Goal: Task Accomplishment & Management: Manage account settings

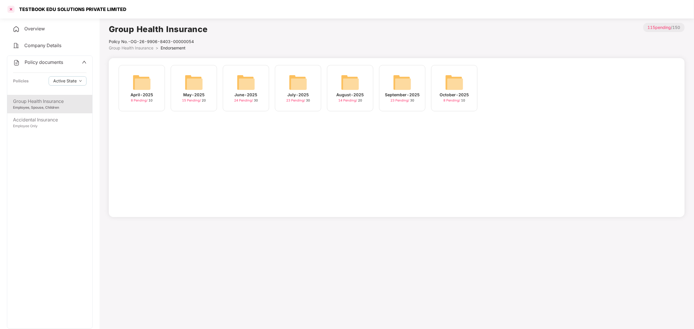
click at [10, 8] on div at bounding box center [10, 9] width 9 height 9
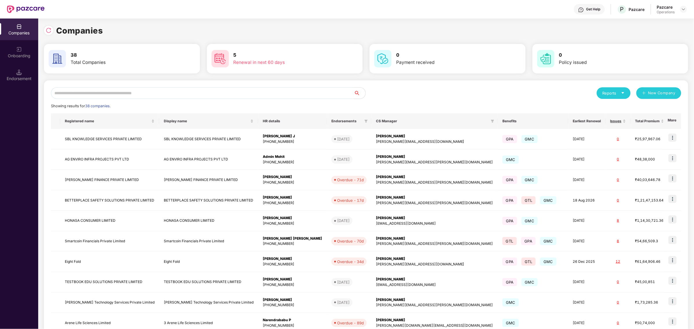
click at [279, 91] on input "text" at bounding box center [202, 93] width 303 height 12
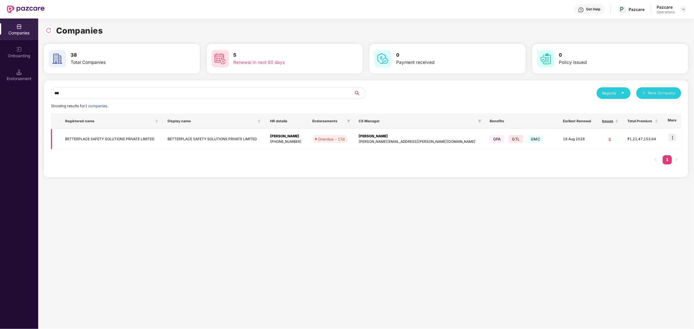
type input "***"
click at [163, 137] on td "BETTERPLACE SAFETY SOLUTIONS PRIVATE LIMITED" at bounding box center [112, 139] width 102 height 21
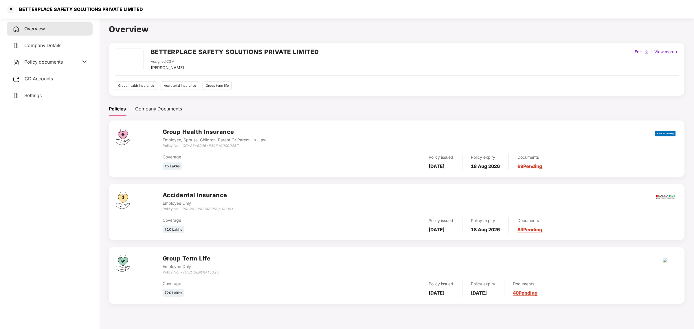
click at [53, 63] on span "Policy documents" at bounding box center [43, 62] width 39 height 6
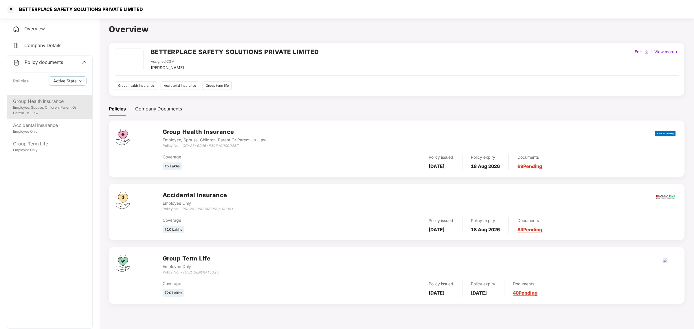
click at [35, 102] on div "Group Health Insurance" at bounding box center [50, 101] width 74 height 7
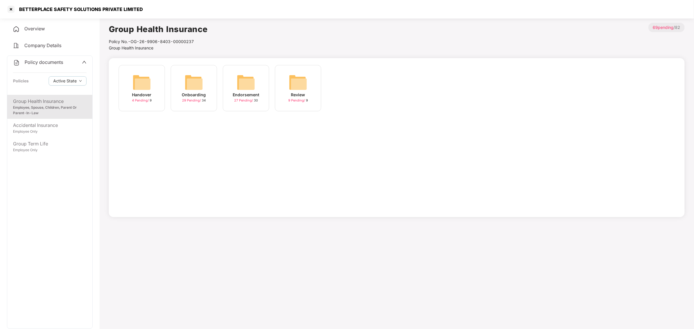
click at [251, 80] on img at bounding box center [246, 82] width 19 height 19
click at [257, 89] on div "October-2025 17 Pending / 20" at bounding box center [246, 88] width 46 height 46
click at [200, 92] on div "[DATE] 16:47:06" at bounding box center [194, 95] width 32 height 6
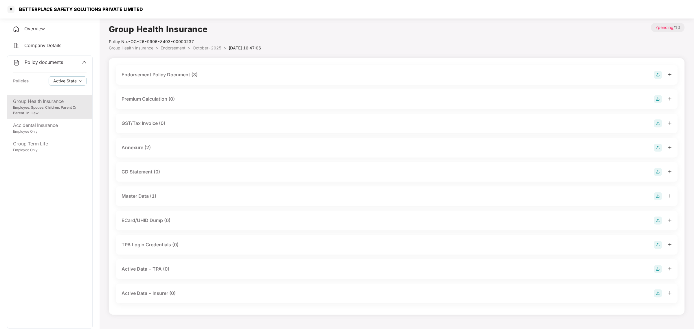
click at [289, 70] on div "Endorsement Policy Document (3)" at bounding box center [397, 75] width 562 height 20
click at [266, 77] on div "Endorsement Policy Document (3)" at bounding box center [397, 75] width 551 height 8
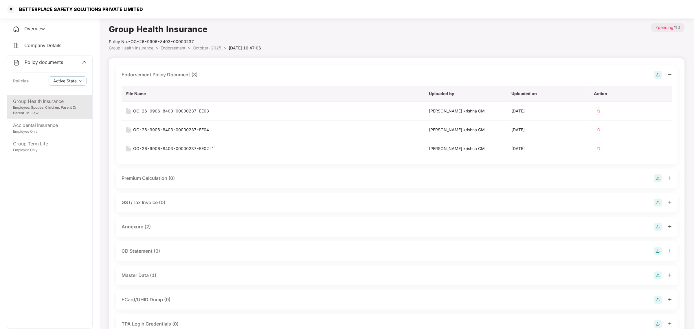
click at [57, 64] on span "Policy documents" at bounding box center [44, 62] width 39 height 6
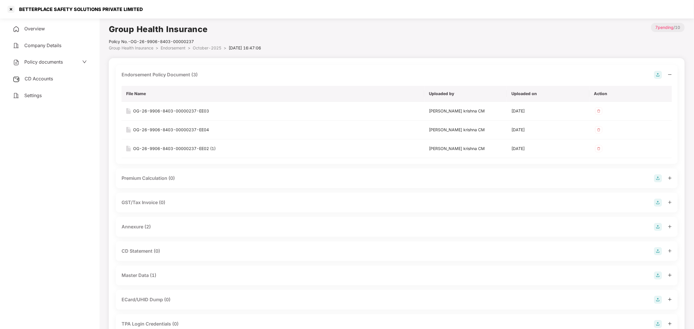
click at [55, 64] on div "Policy documents" at bounding box center [38, 62] width 50 height 8
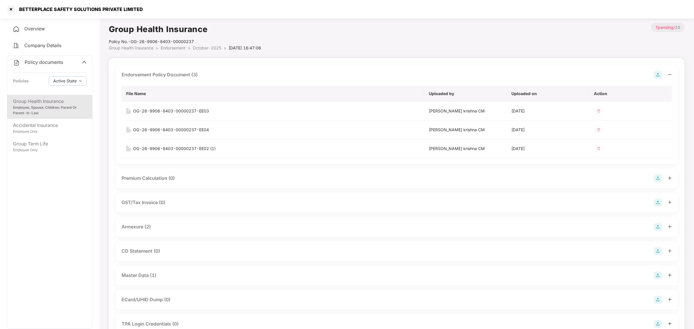
click at [199, 50] on span "October-2025" at bounding box center [207, 47] width 29 height 5
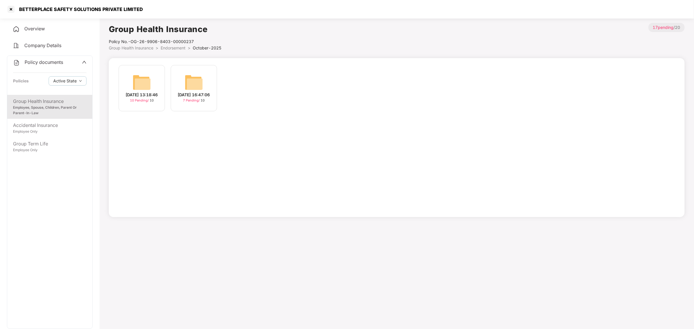
click at [142, 85] on img at bounding box center [142, 82] width 19 height 19
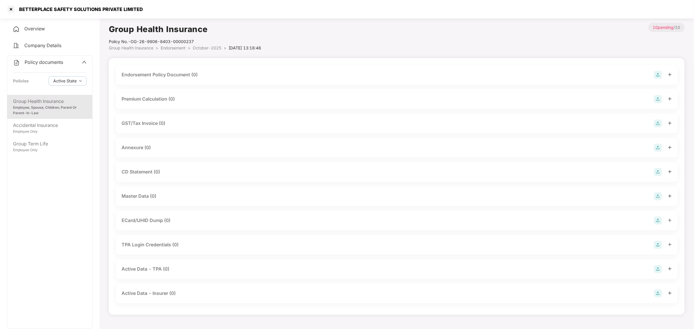
click at [181, 76] on div "Endorsement Policy Document (0)" at bounding box center [160, 74] width 76 height 7
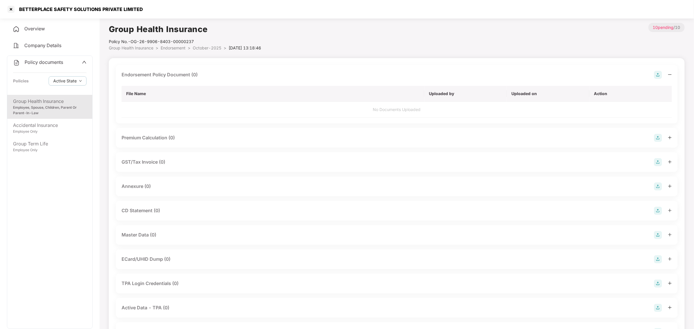
click at [661, 72] on img at bounding box center [658, 75] width 8 height 8
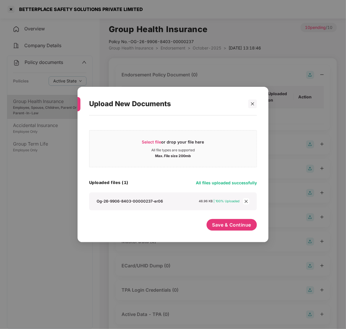
click at [246, 202] on icon "close" at bounding box center [246, 201] width 3 height 3
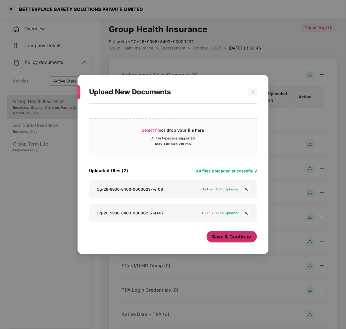
click at [228, 239] on span "Save & Continue" at bounding box center [232, 237] width 39 height 6
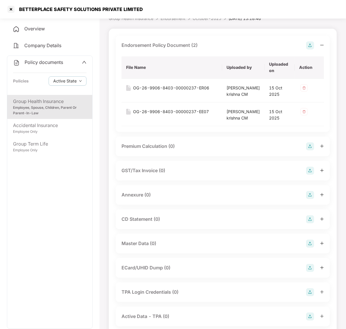
scroll to position [31, 0]
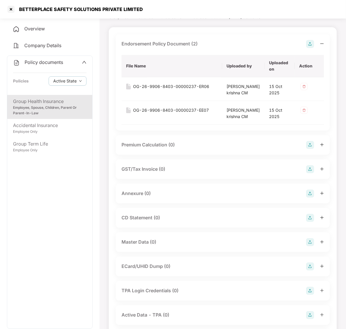
click at [151, 198] on div "Annexure (0)" at bounding box center [223, 194] width 203 height 8
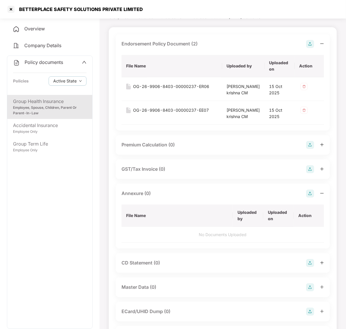
click at [309, 198] on img at bounding box center [310, 194] width 8 height 8
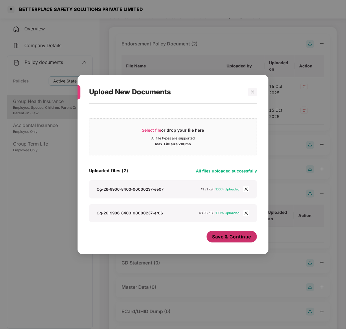
click at [225, 237] on span "Save & Continue" at bounding box center [232, 237] width 39 height 6
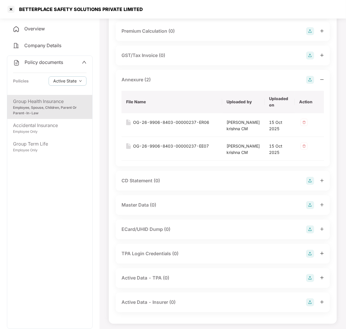
scroll to position [145, 0]
click at [189, 209] on div "Master Data (0)" at bounding box center [223, 205] width 203 height 8
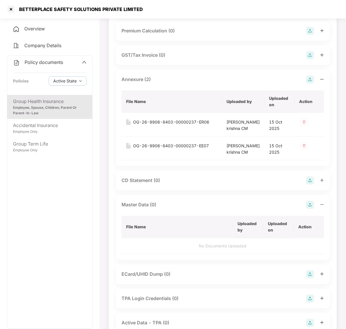
scroll to position [213, 0]
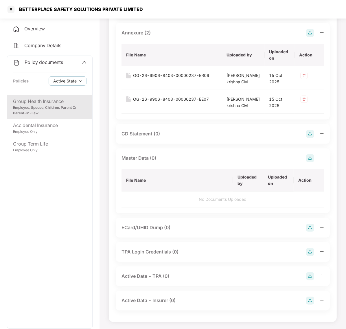
click at [312, 162] on img at bounding box center [310, 158] width 8 height 8
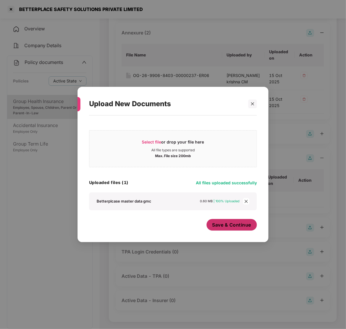
click at [224, 225] on span "Save & Continue" at bounding box center [232, 225] width 39 height 6
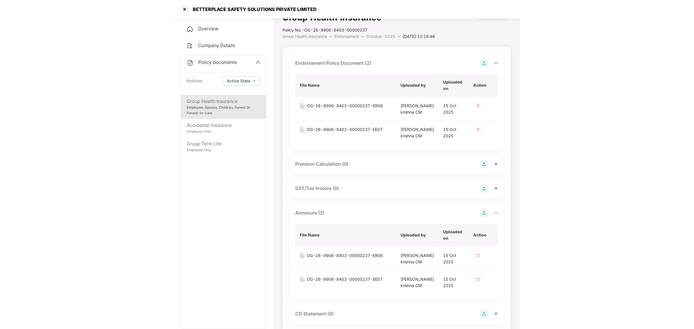
scroll to position [0, 0]
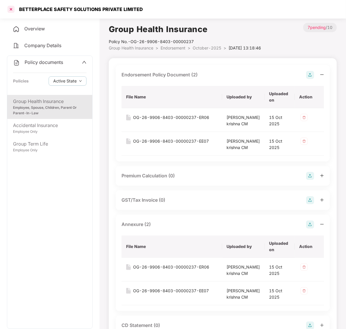
click at [10, 10] on div at bounding box center [10, 9] width 9 height 9
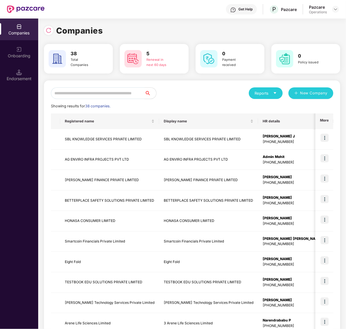
click at [84, 96] on input "text" at bounding box center [98, 93] width 94 height 12
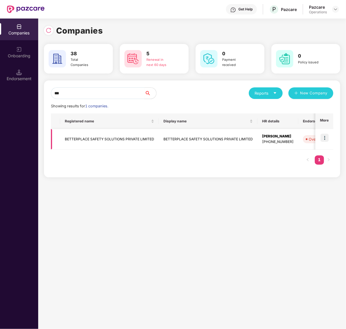
type input "***"
click at [98, 143] on td "BETTERPLACE SAFETY SOLUTIONS PRIVATE LIMITED" at bounding box center [109, 139] width 99 height 21
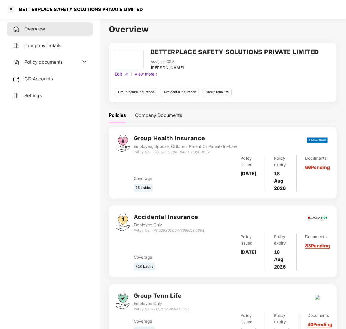
click at [37, 78] on span "CD Accounts" at bounding box center [39, 79] width 28 height 6
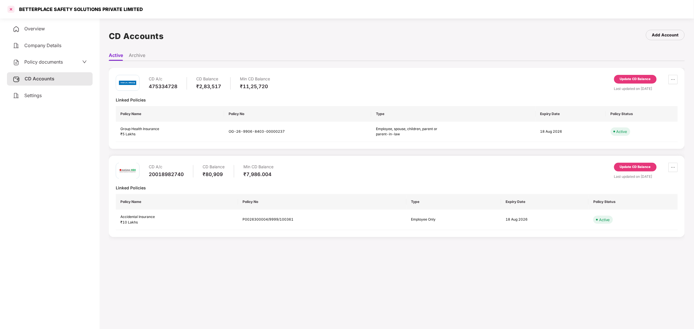
click at [9, 8] on div at bounding box center [10, 9] width 9 height 9
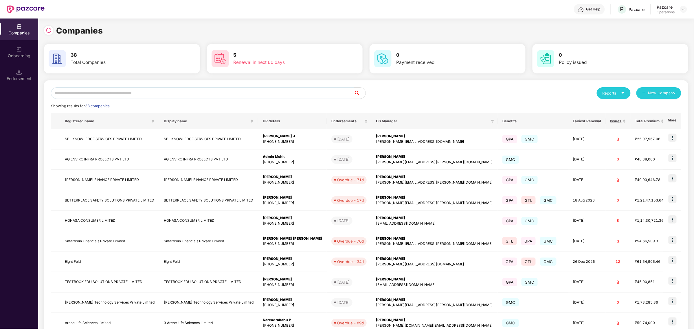
click at [207, 91] on input "text" at bounding box center [202, 93] width 303 height 12
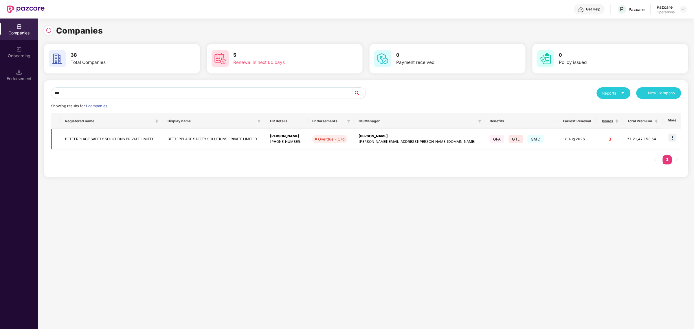
type input "***"
click at [675, 141] on img at bounding box center [673, 138] width 8 height 8
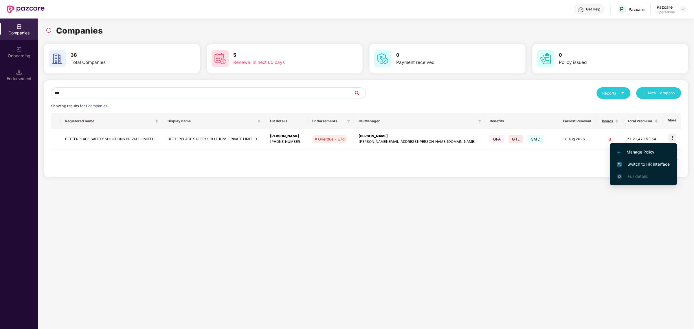
click at [652, 163] on span "Switch to HR interface" at bounding box center [644, 164] width 53 height 6
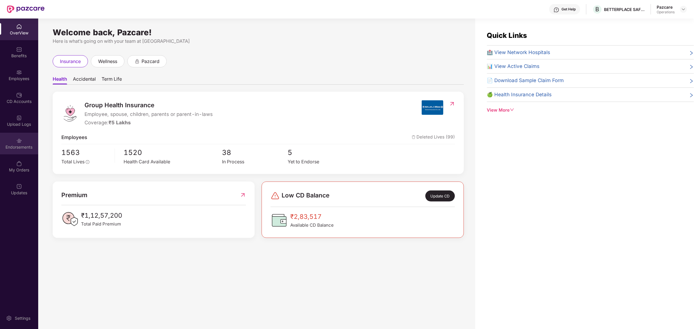
click at [20, 149] on div "Endorsements" at bounding box center [19, 147] width 38 height 6
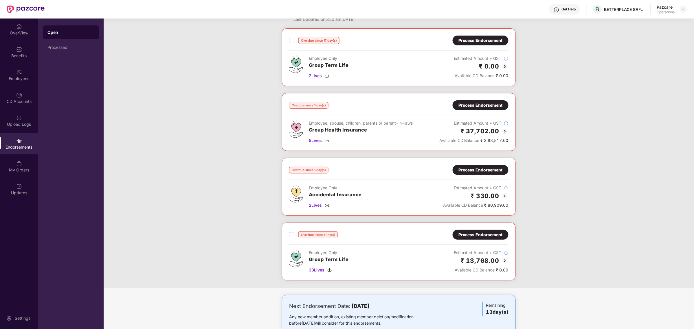
scroll to position [39, 0]
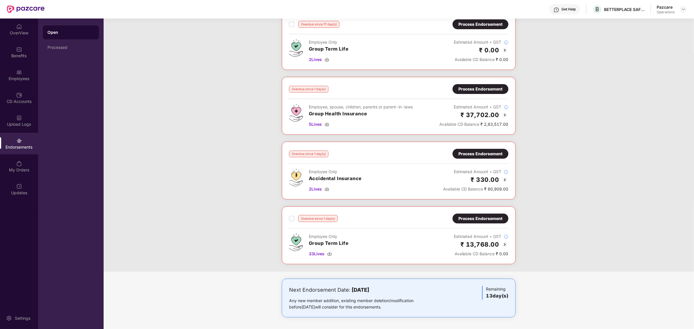
click at [502, 153] on div "Process Endorsement" at bounding box center [481, 154] width 44 height 6
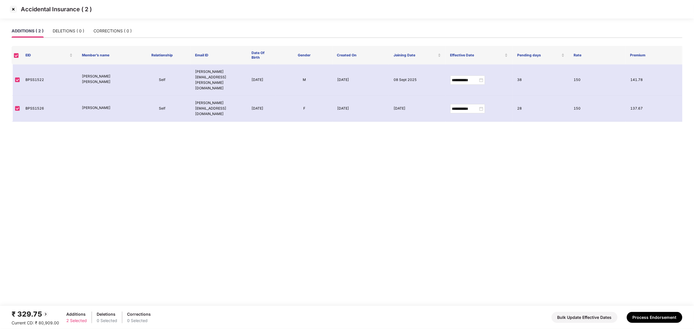
click at [14, 8] on img at bounding box center [13, 9] width 9 height 9
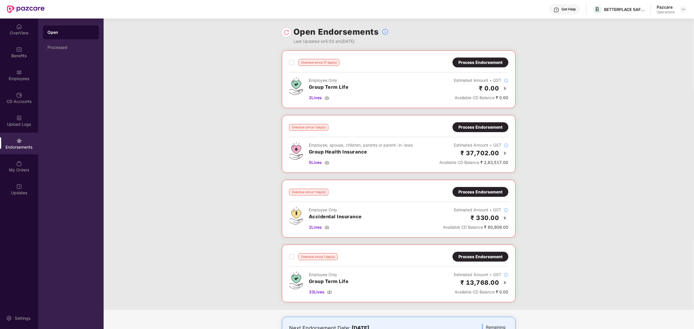
scroll to position [39, 0]
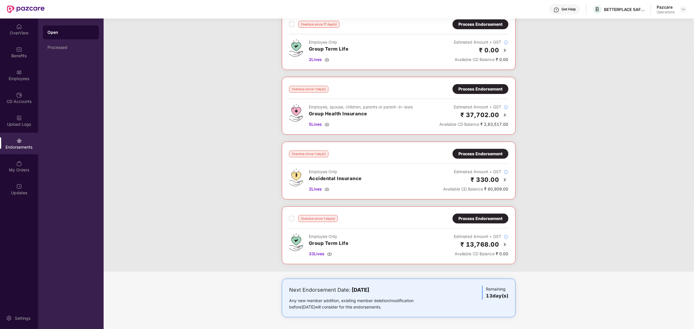
click at [479, 220] on div "Process Endorsement" at bounding box center [481, 219] width 44 height 6
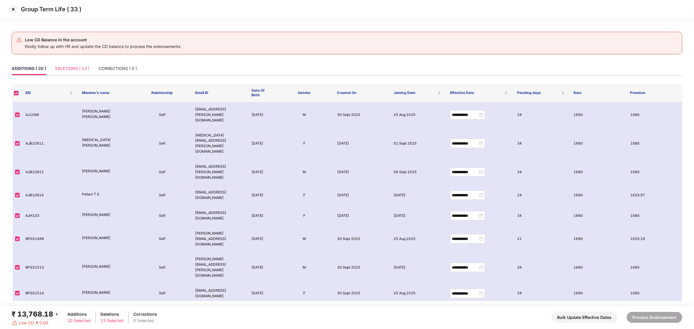
click at [59, 72] on div "DELETIONS ( 13 )" at bounding box center [72, 68] width 34 height 13
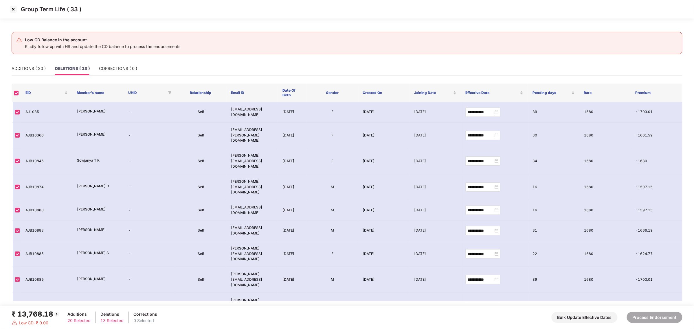
click at [14, 12] on img at bounding box center [13, 9] width 9 height 9
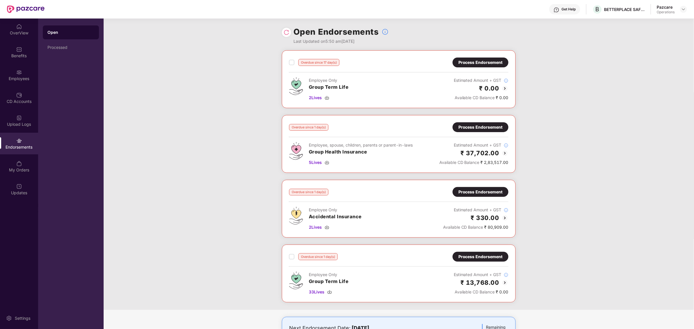
click at [285, 32] on img at bounding box center [287, 33] width 6 height 6
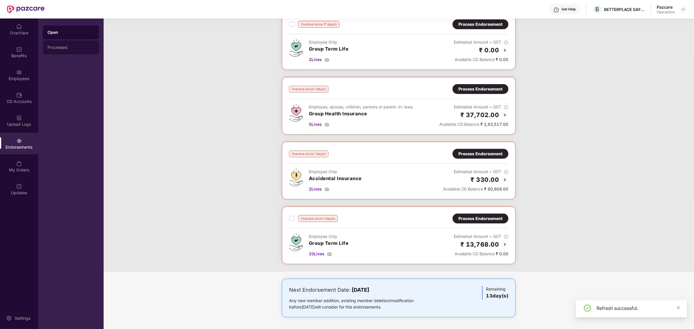
click at [76, 43] on div "Processed" at bounding box center [71, 48] width 56 height 14
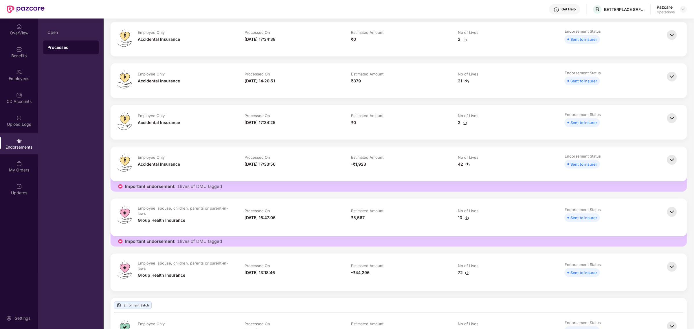
scroll to position [0, 0]
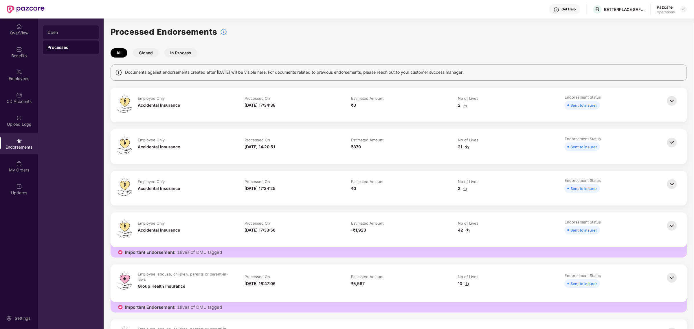
click at [66, 28] on div "Open" at bounding box center [71, 32] width 56 height 14
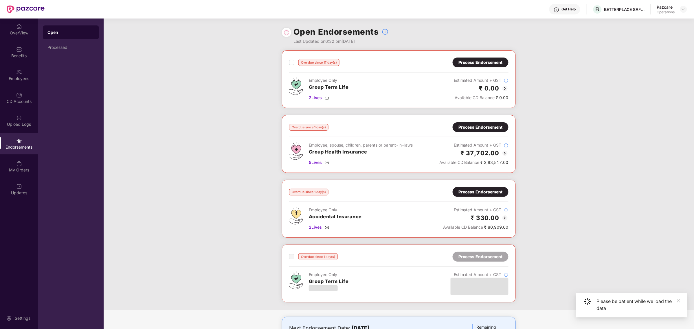
scroll to position [39, 0]
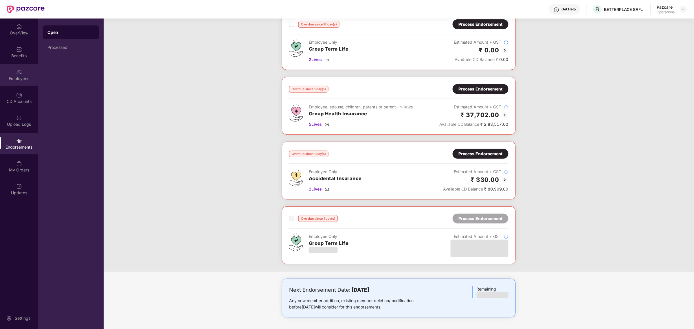
click at [23, 72] on div "Employees" at bounding box center [19, 75] width 38 height 22
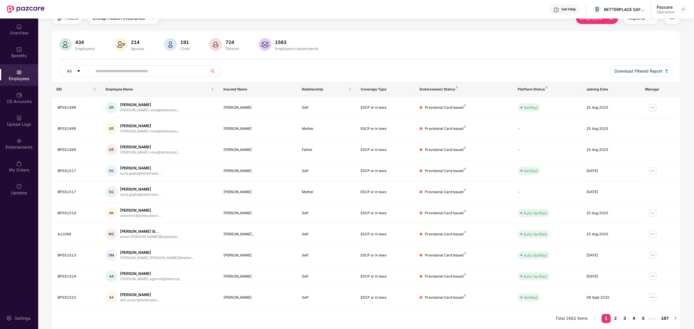
scroll to position [0, 0]
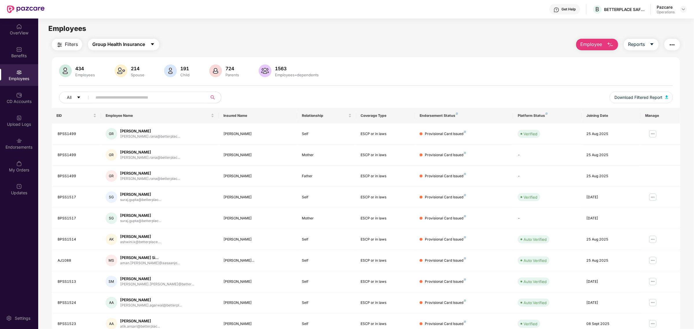
click at [142, 42] on span "Group Health Insurance" at bounding box center [118, 44] width 53 height 7
click at [301, 50] on div "Filters Group Health Insurance Employee Reports" at bounding box center [366, 45] width 629 height 12
click at [675, 47] on img "button" at bounding box center [672, 44] width 7 height 7
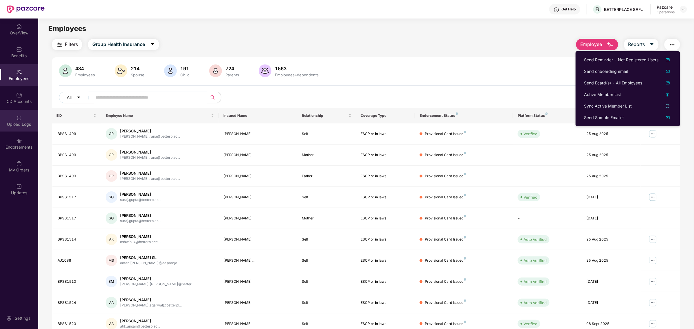
click at [23, 116] on div "Upload Logs" at bounding box center [19, 121] width 38 height 22
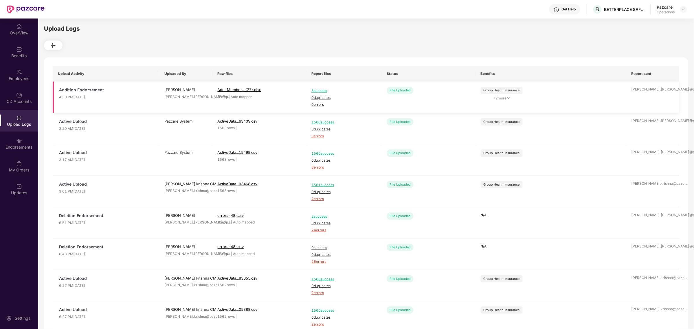
click at [508, 99] on icon "down" at bounding box center [508, 97] width 3 height 3
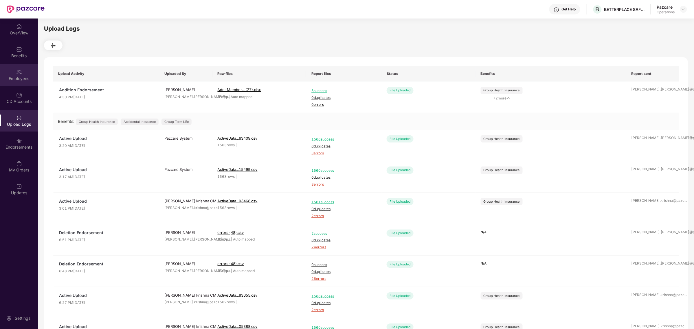
click at [23, 73] on div "Employees" at bounding box center [19, 75] width 38 height 22
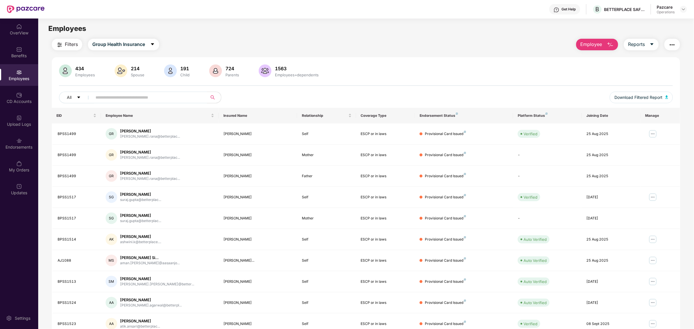
click at [67, 47] on span "Filters" at bounding box center [71, 44] width 13 height 7
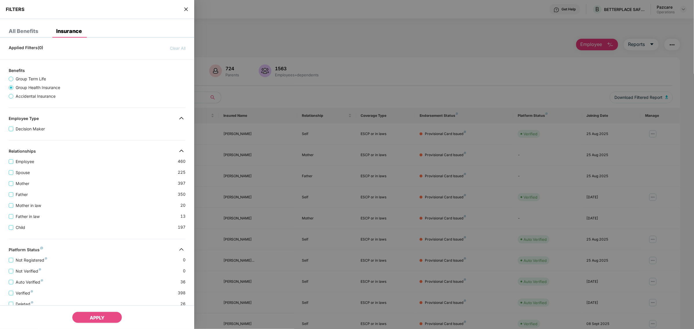
scroll to position [105, 0]
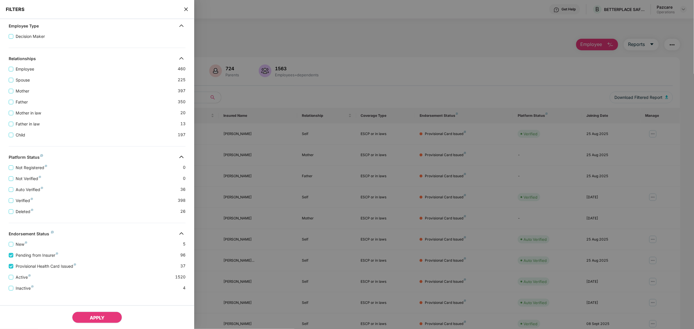
click at [97, 317] on span "APPLY" at bounding box center [97, 318] width 15 height 6
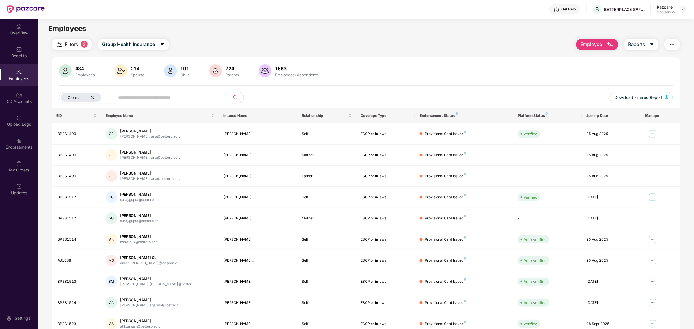
click at [664, 43] on div "Employee Reports" at bounding box center [626, 45] width 110 height 12
click at [667, 44] on button "button" at bounding box center [673, 45] width 16 height 12
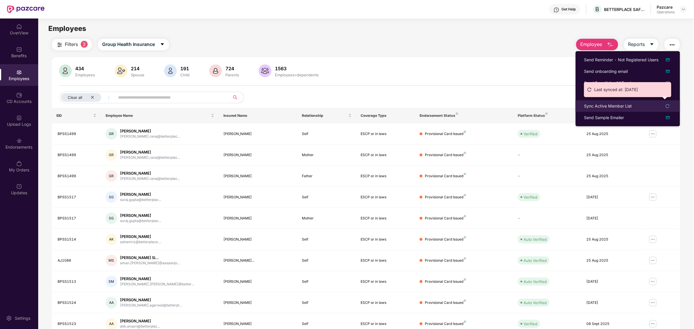
click at [637, 104] on div "Sync Active Member List" at bounding box center [628, 106] width 87 height 6
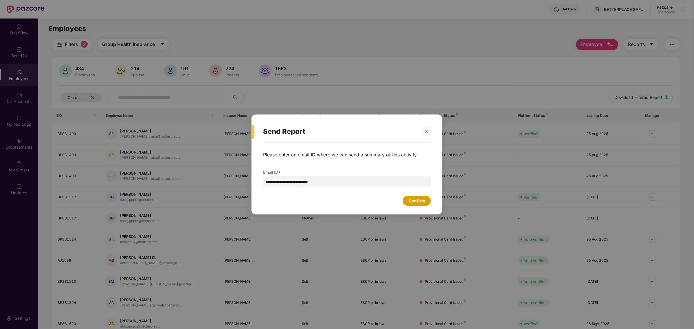
click at [422, 205] on div "Confirm" at bounding box center [417, 201] width 28 height 10
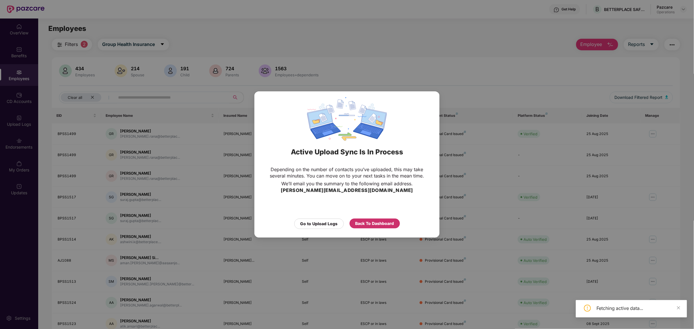
click at [370, 225] on div "Back To Dashboard" at bounding box center [375, 224] width 39 height 6
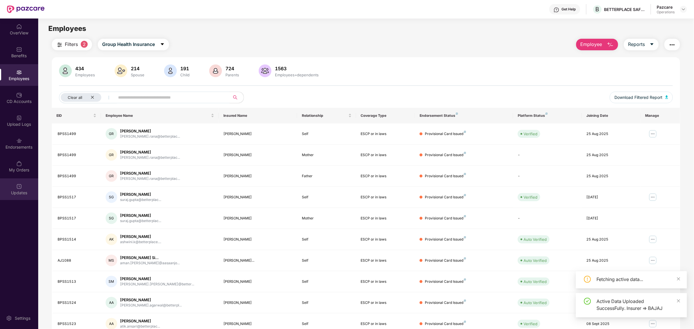
click at [18, 182] on div "Updates" at bounding box center [19, 190] width 38 height 22
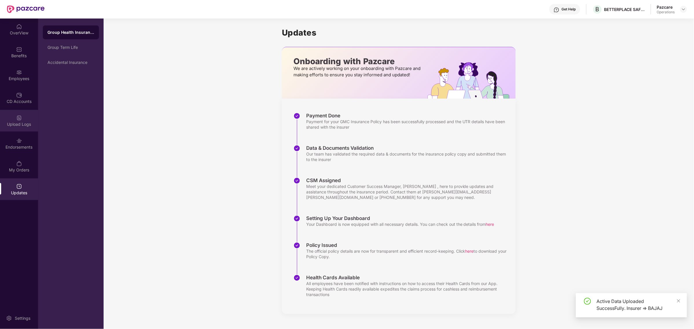
click at [24, 118] on div "Upload Logs" at bounding box center [19, 121] width 38 height 22
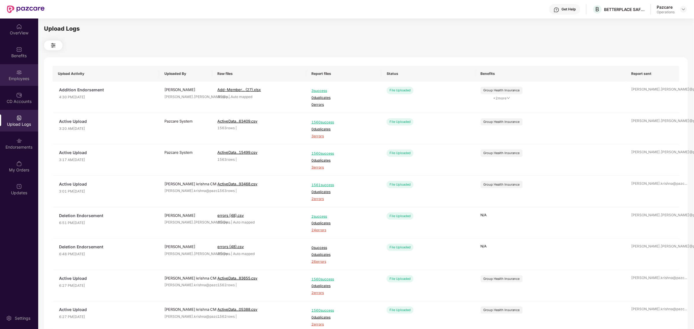
click at [18, 73] on img at bounding box center [19, 72] width 6 height 6
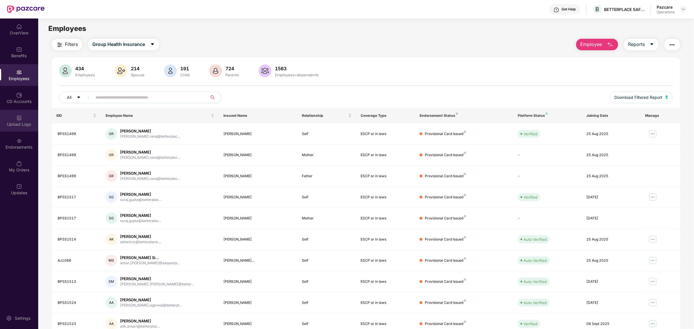
click at [18, 119] on img at bounding box center [19, 118] width 6 height 6
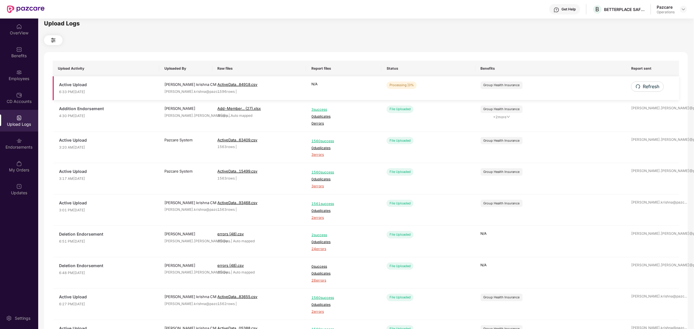
scroll to position [83, 0]
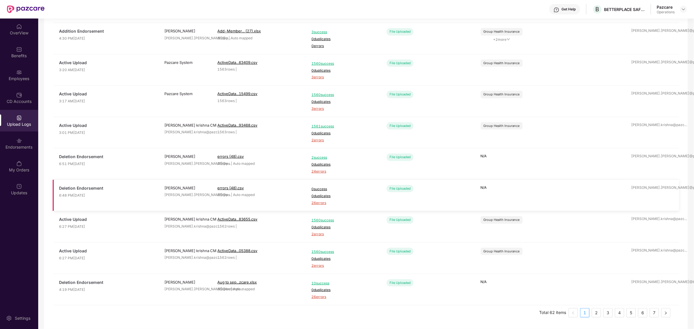
click at [322, 204] on span "26 errors" at bounding box center [344, 204] width 65 height 6
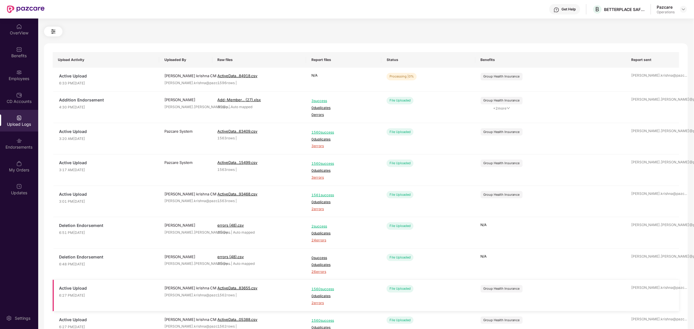
scroll to position [0, 0]
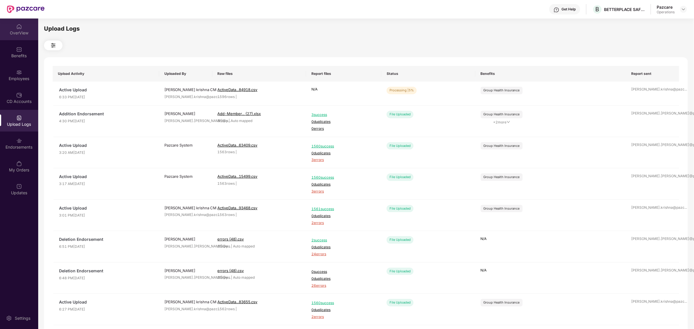
click at [22, 35] on div "OverView" at bounding box center [19, 33] width 38 height 6
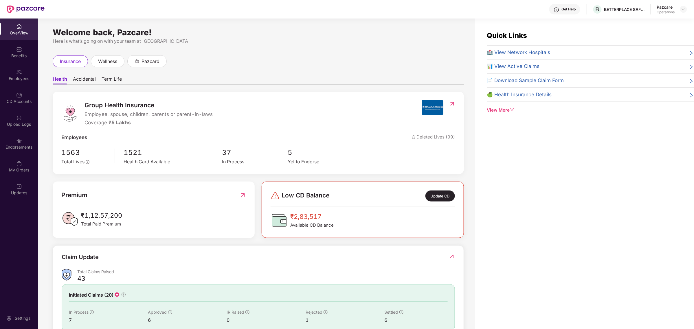
click at [22, 30] on div "OverView" at bounding box center [19, 33] width 38 height 6
click at [20, 32] on div "OverView" at bounding box center [19, 33] width 38 height 6
click at [685, 8] on img at bounding box center [684, 9] width 5 height 5
click at [646, 25] on div "Switch to partner view" at bounding box center [656, 22] width 75 height 11
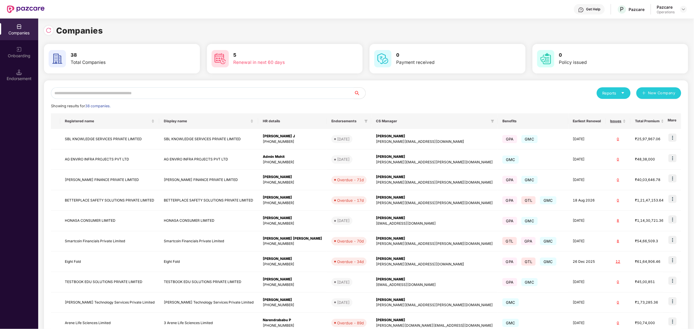
click at [200, 90] on input "text" at bounding box center [202, 93] width 303 height 12
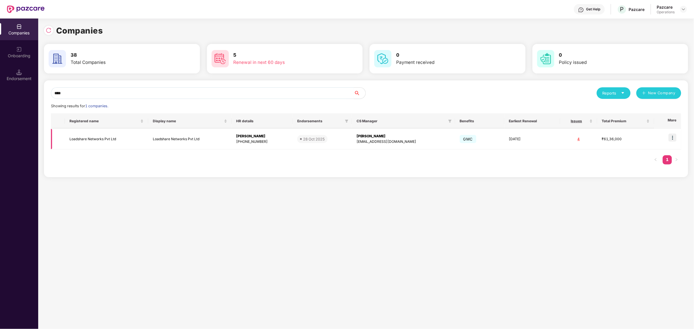
type input "****"
click at [678, 136] on td at bounding box center [668, 139] width 27 height 21
click at [674, 138] on img at bounding box center [673, 138] width 8 height 8
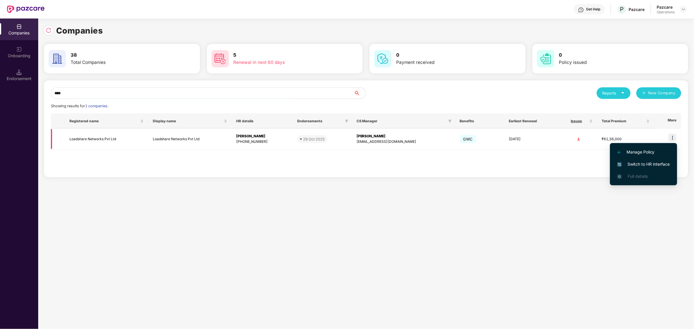
click at [116, 140] on td "Loadshare Networks Pvt Ltd" at bounding box center [106, 139] width 83 height 21
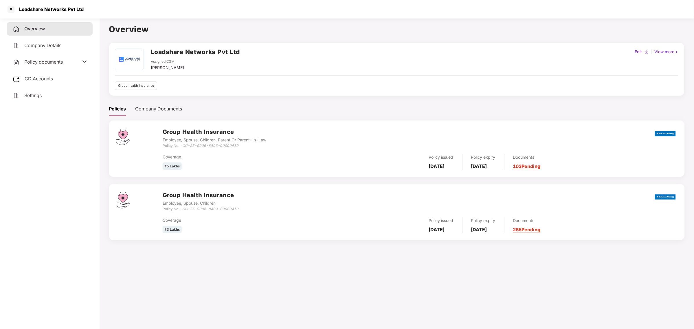
click at [39, 80] on span "CD Accounts" at bounding box center [39, 79] width 28 height 6
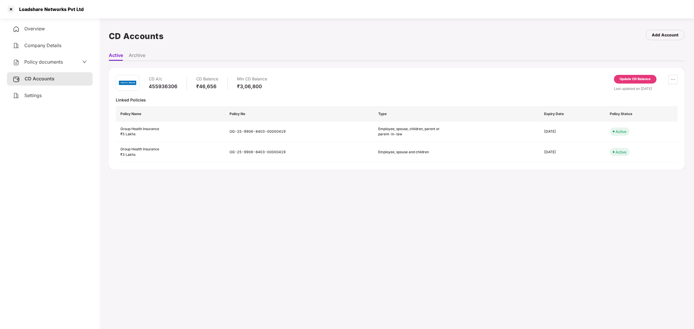
click at [47, 58] on div "Policy documents" at bounding box center [50, 62] width 86 height 13
click at [47, 62] on span "Policy documents" at bounding box center [43, 62] width 39 height 6
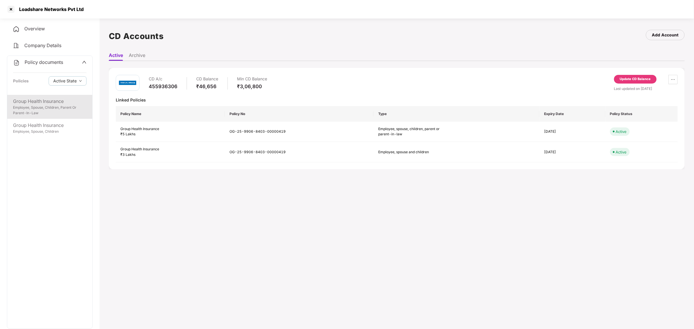
click at [45, 105] on div "Employee, Spouse, Children, Parent Or Parent-In-Law" at bounding box center [50, 110] width 74 height 11
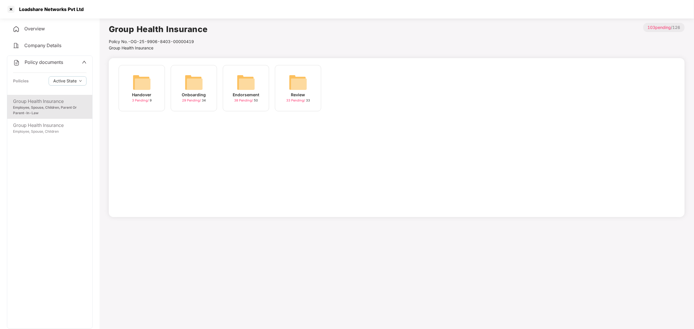
click at [241, 91] on img at bounding box center [246, 82] width 19 height 19
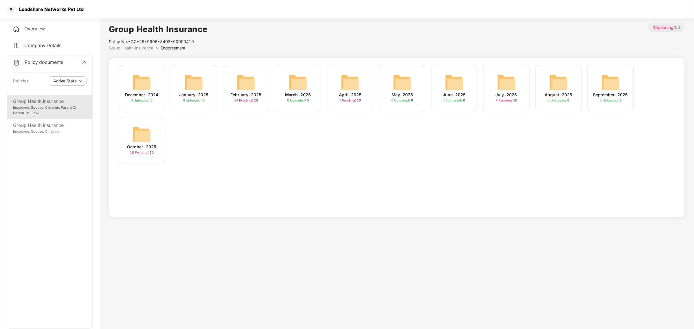
click at [157, 142] on div "October-2025 10 Pending / 10" at bounding box center [142, 140] width 46 height 46
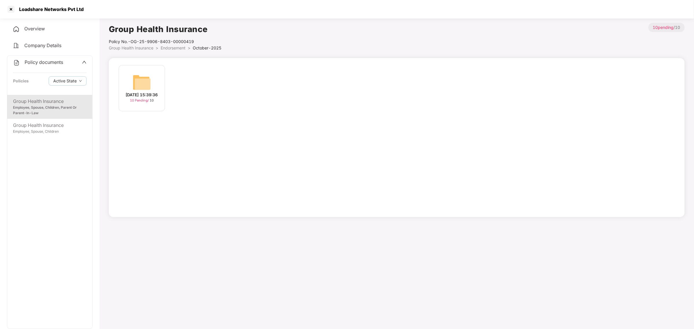
click at [141, 92] on div "14-Oct-2025 15:39:36" at bounding box center [142, 95] width 32 height 6
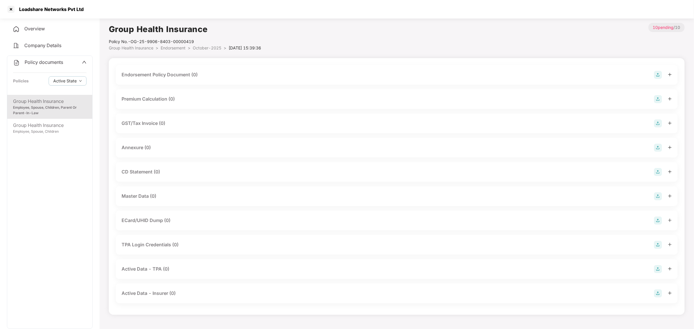
click at [181, 74] on div "Endorsement Policy Document (0)" at bounding box center [160, 74] width 76 height 7
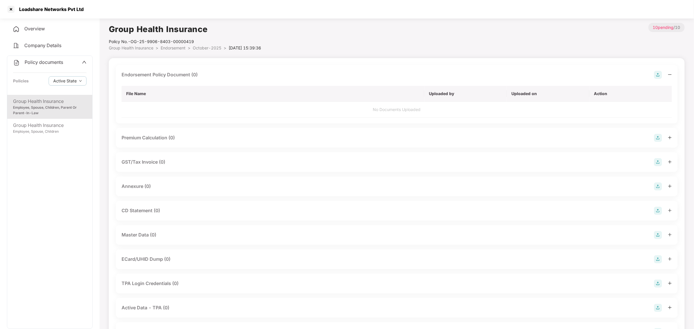
click at [658, 73] on img at bounding box center [658, 75] width 8 height 8
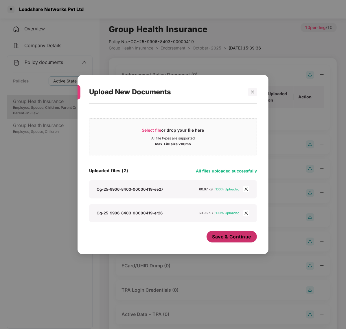
click at [229, 237] on span "Save & Continue" at bounding box center [232, 237] width 39 height 6
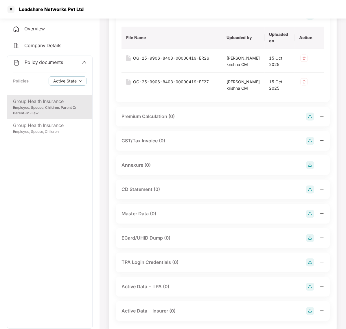
scroll to position [60, 0]
click at [173, 169] on div "Annexure (0)" at bounding box center [223, 165] width 203 height 8
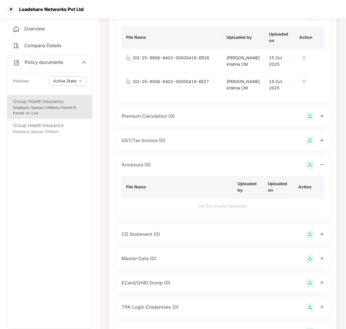
click at [308, 169] on img at bounding box center [310, 165] width 8 height 8
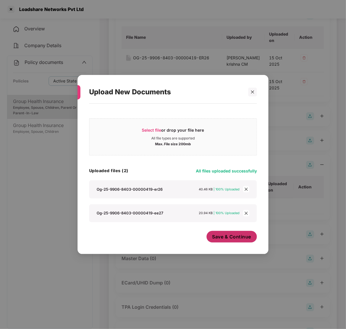
click at [223, 238] on span "Save & Continue" at bounding box center [232, 237] width 39 height 6
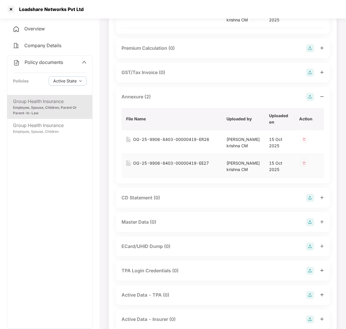
scroll to position [129, 0]
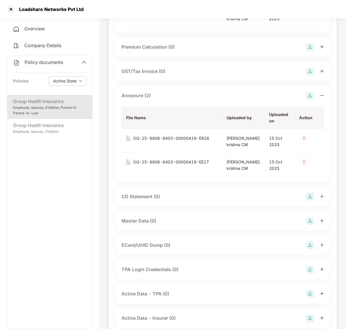
click at [180, 225] on div "Master Data (0)" at bounding box center [223, 221] width 203 height 8
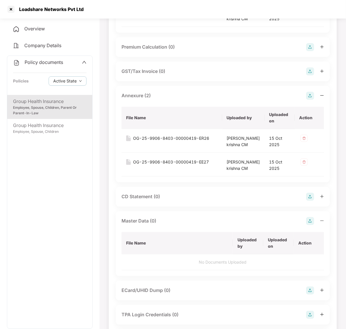
click at [306, 225] on div "Master Data (0)" at bounding box center [223, 221] width 203 height 8
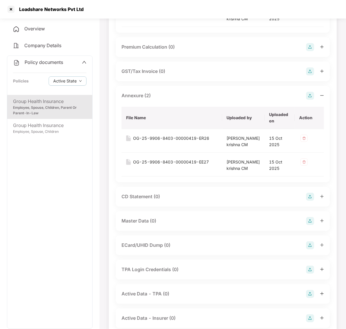
click at [309, 225] on img at bounding box center [310, 221] width 8 height 8
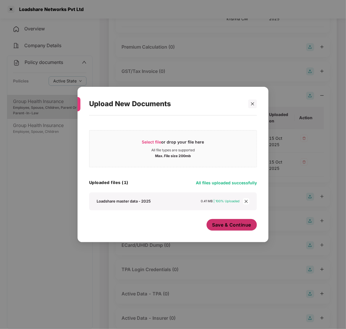
click at [238, 224] on span "Save & Continue" at bounding box center [232, 225] width 39 height 6
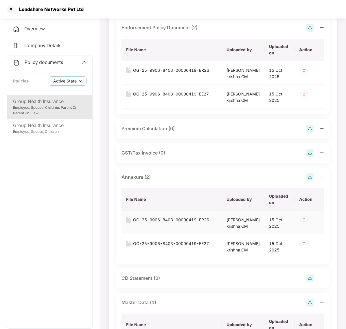
scroll to position [0, 0]
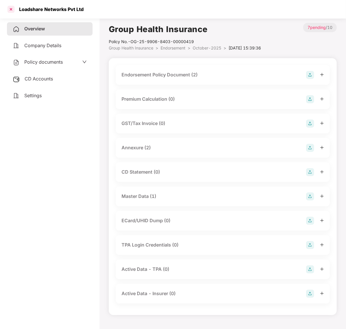
click at [12, 11] on div at bounding box center [10, 9] width 9 height 9
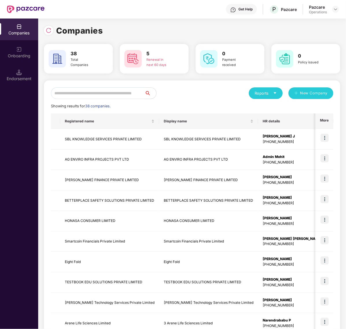
click at [98, 92] on input "text" at bounding box center [98, 93] width 94 height 12
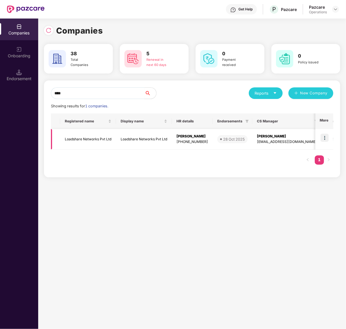
type input "****"
click at [329, 136] on img at bounding box center [325, 138] width 8 height 8
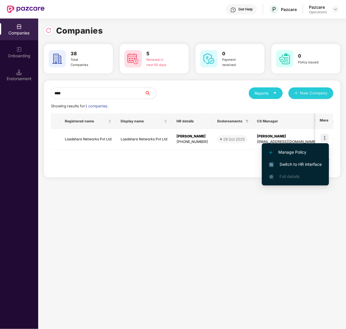
click at [284, 161] on span "Switch to HR interface" at bounding box center [295, 164] width 53 height 6
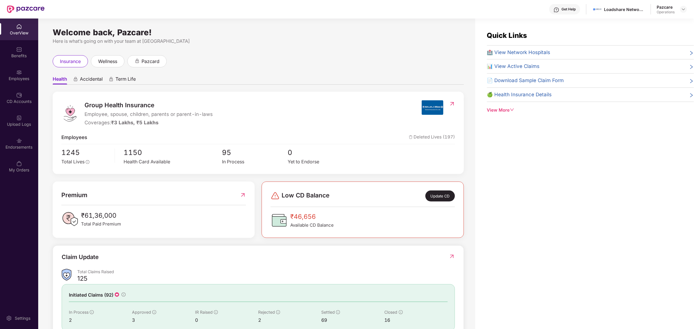
click at [21, 86] on div "OverView Benefits Employees CD Accounts Upload Logs Endorsements My Orders" at bounding box center [19, 99] width 38 height 160
click at [18, 83] on div "Employees" at bounding box center [19, 75] width 38 height 22
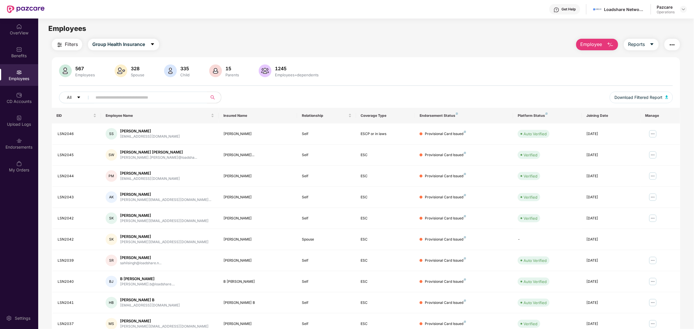
click at [67, 42] on span "Filters" at bounding box center [71, 44] width 13 height 7
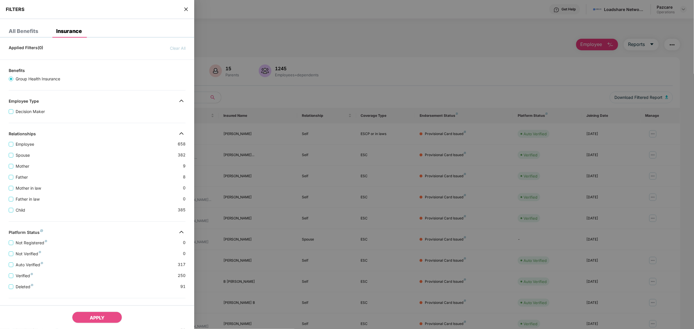
scroll to position [86, 0]
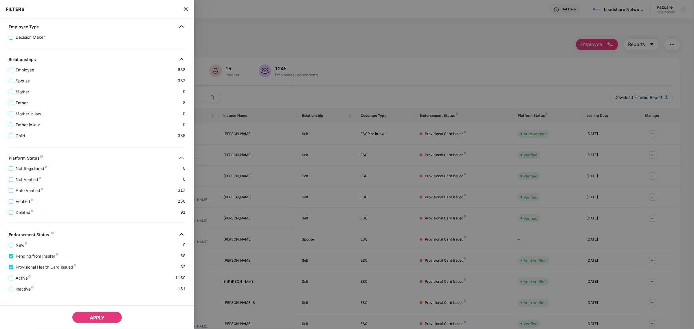
click at [93, 319] on span "APPLY" at bounding box center [97, 318] width 15 height 6
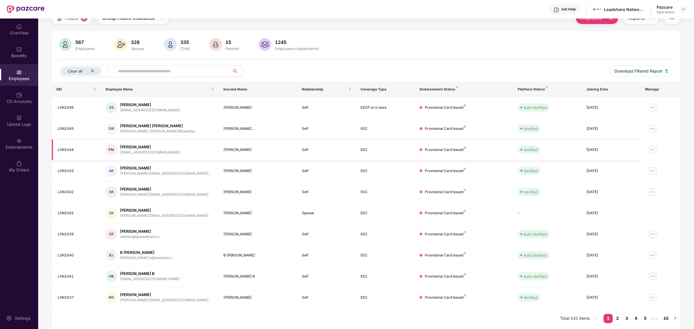
scroll to position [0, 0]
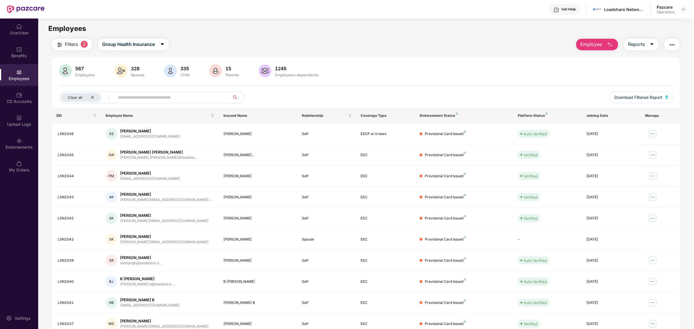
click at [346, 49] on button "button" at bounding box center [673, 45] width 16 height 12
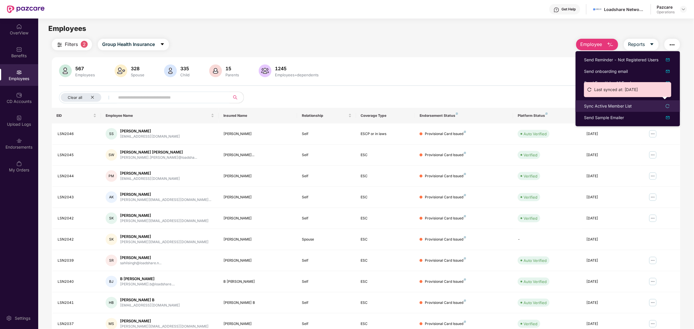
click at [346, 107] on div "Sync Active Member List" at bounding box center [628, 106] width 87 height 6
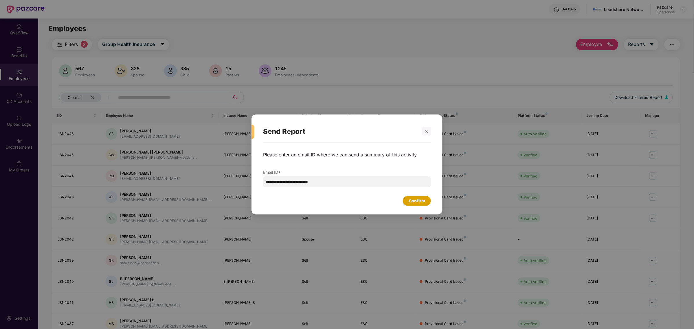
click at [346, 204] on div "Confirm" at bounding box center [417, 201] width 17 height 6
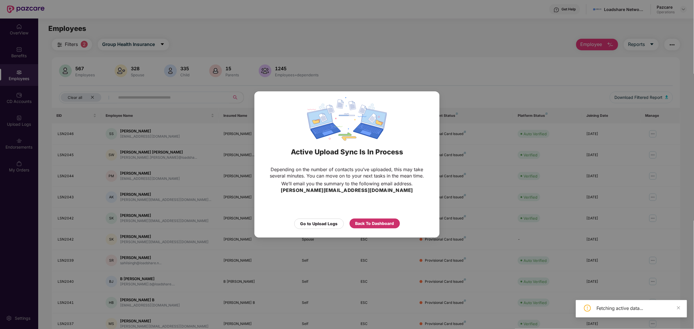
click at [346, 222] on div "Back To Dashboard" at bounding box center [375, 224] width 39 height 6
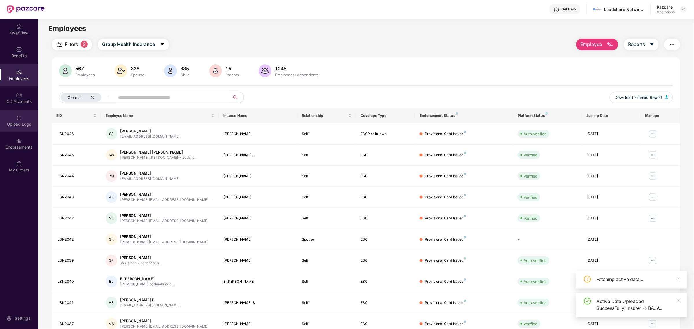
click at [14, 121] on div "Upload Logs" at bounding box center [19, 121] width 38 height 22
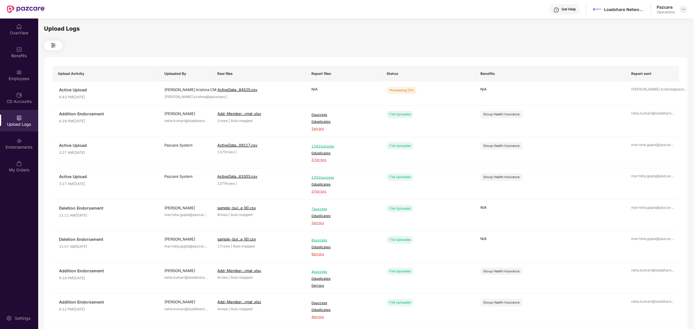
click at [346, 9] on img at bounding box center [684, 9] width 5 height 5
click at [346, 23] on div "Switch to partner view" at bounding box center [656, 22] width 75 height 11
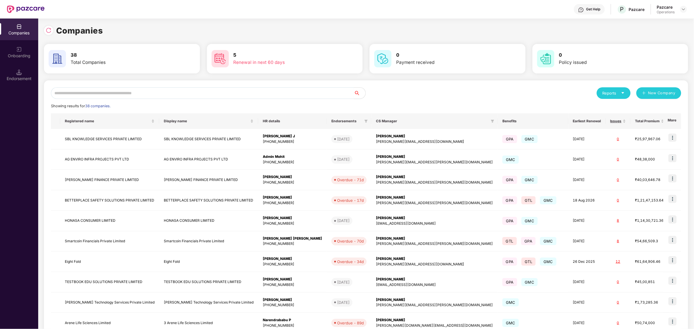
click at [231, 89] on input "text" at bounding box center [202, 93] width 303 height 12
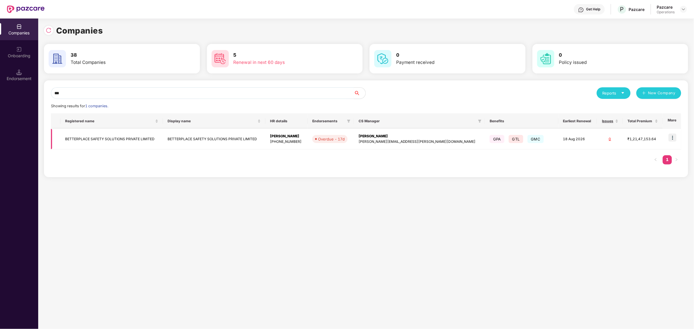
type input "***"
click at [346, 135] on img at bounding box center [673, 138] width 8 height 8
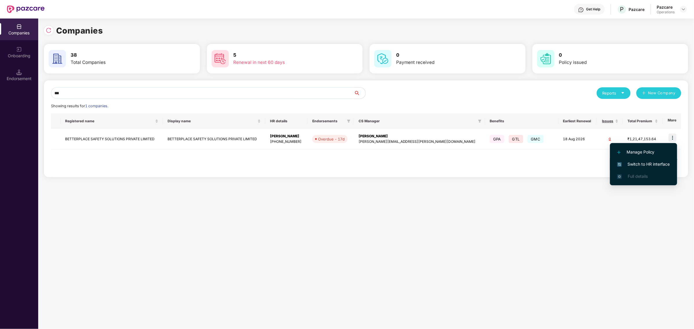
click at [346, 161] on span "Switch to HR interface" at bounding box center [644, 164] width 53 height 6
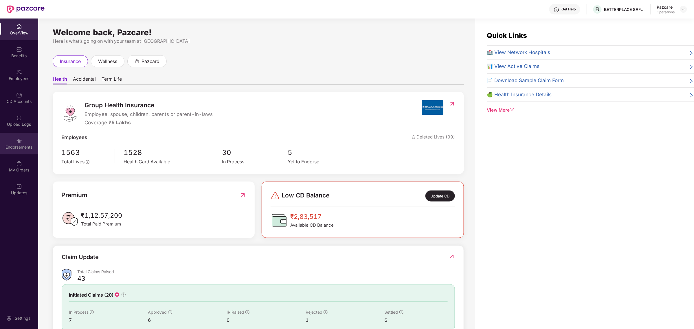
click at [28, 144] on div "Endorsements" at bounding box center [19, 147] width 38 height 6
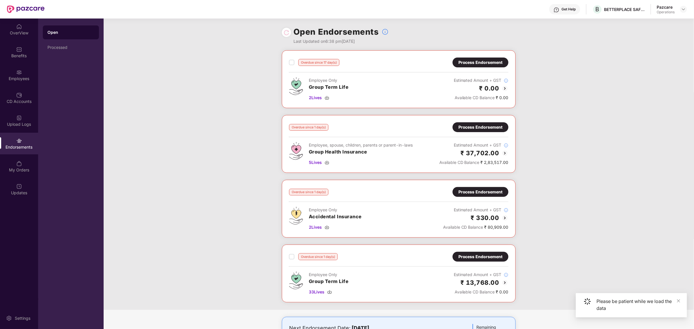
click at [19, 135] on div "Endorsements" at bounding box center [19, 144] width 38 height 22
click at [19, 124] on div "Upload Logs" at bounding box center [19, 125] width 38 height 6
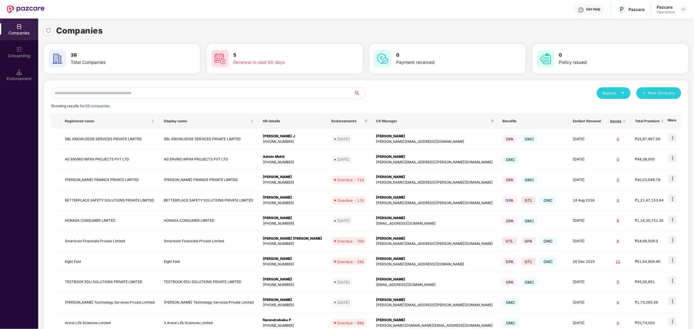
click at [96, 94] on input "text" at bounding box center [202, 93] width 303 height 12
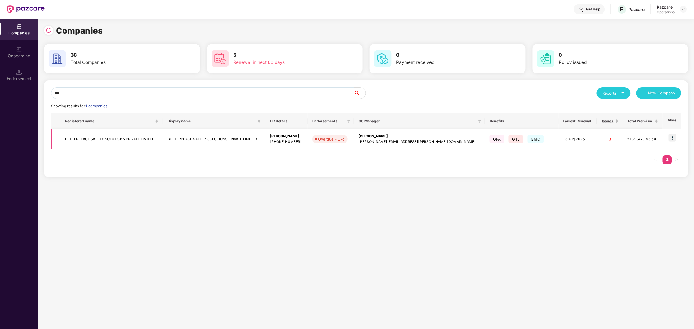
type input "***"
click at [346, 136] on img at bounding box center [673, 138] width 8 height 8
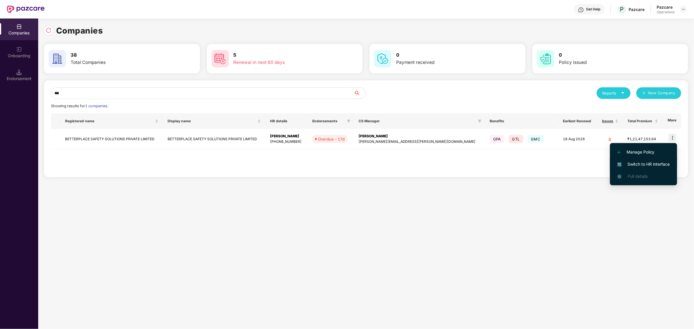
click at [346, 164] on span "Switch to HR interface" at bounding box center [644, 164] width 53 height 6
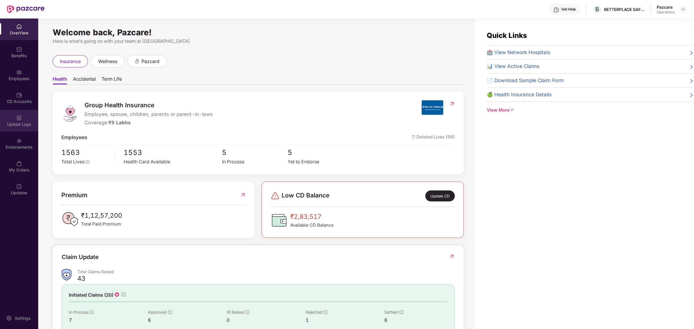
click at [19, 116] on img at bounding box center [19, 118] width 6 height 6
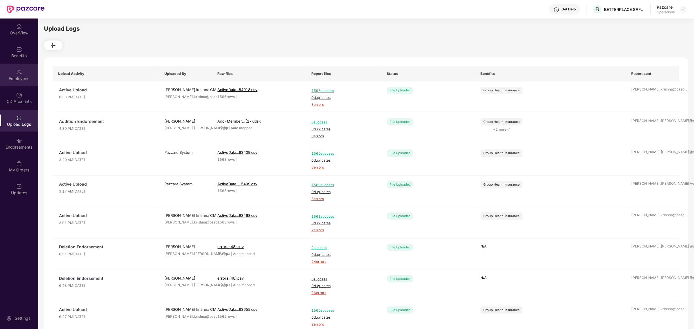
click at [16, 82] on div "Employees" at bounding box center [19, 75] width 38 height 22
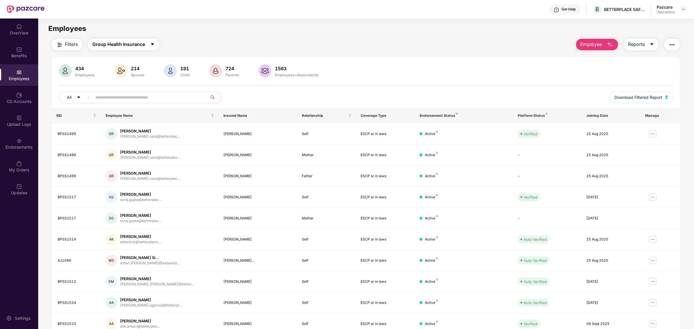
click at [110, 47] on span "Group Health Insurance" at bounding box center [118, 44] width 53 height 7
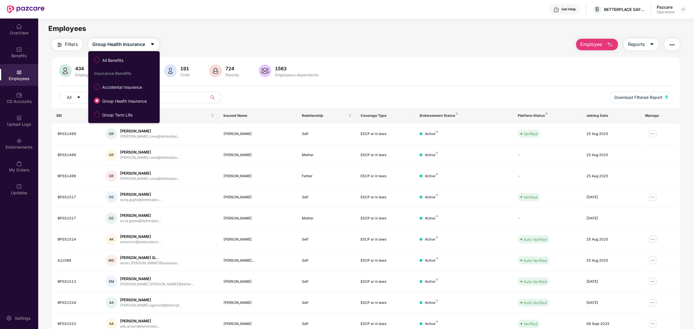
click at [70, 46] on span "Filters" at bounding box center [71, 44] width 13 height 7
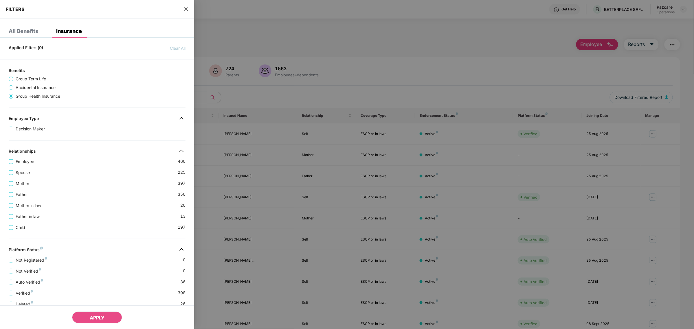
scroll to position [105, 0]
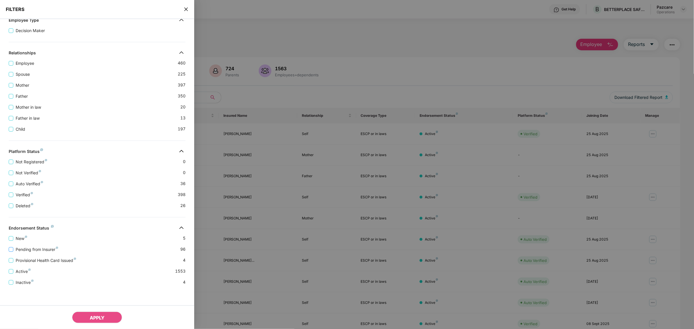
click at [52, 249] on span "Pending from Insurer" at bounding box center [36, 250] width 47 height 6
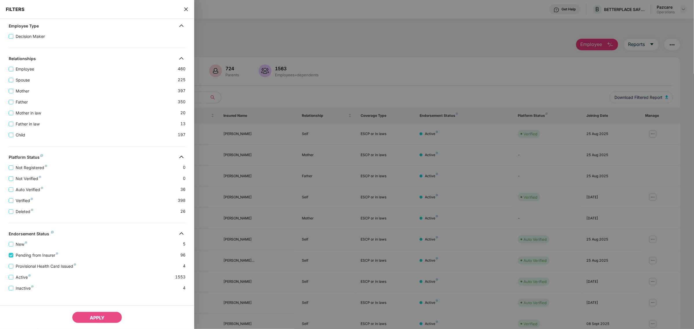
click at [188, 11] on icon "close" at bounding box center [186, 9] width 5 height 5
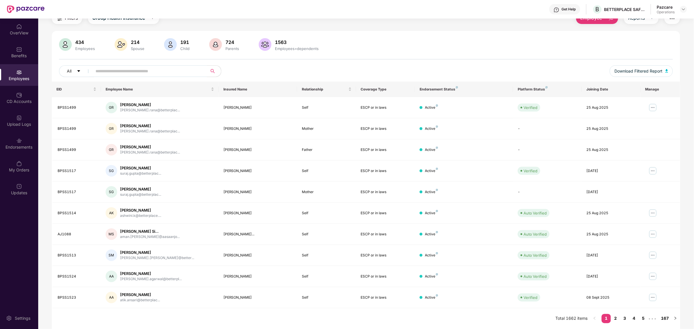
scroll to position [0, 0]
